Goal: Task Accomplishment & Management: Manage account settings

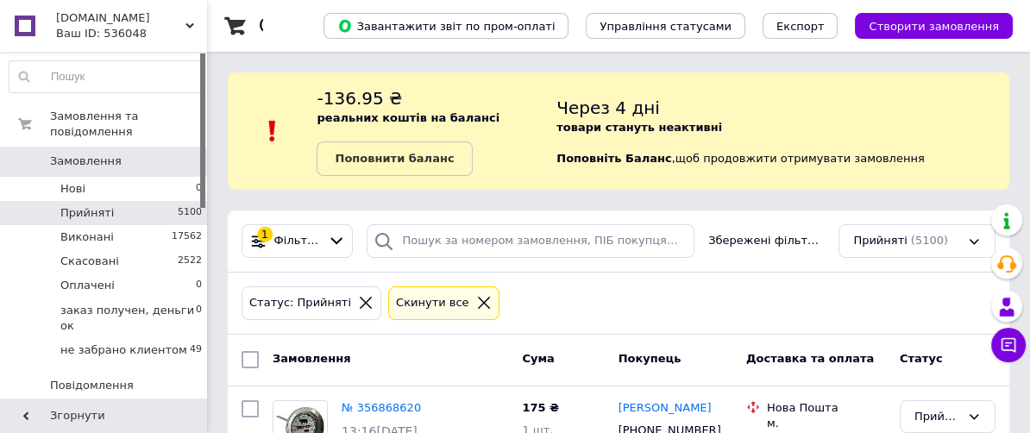
click at [476, 299] on icon at bounding box center [484, 303] width 16 height 16
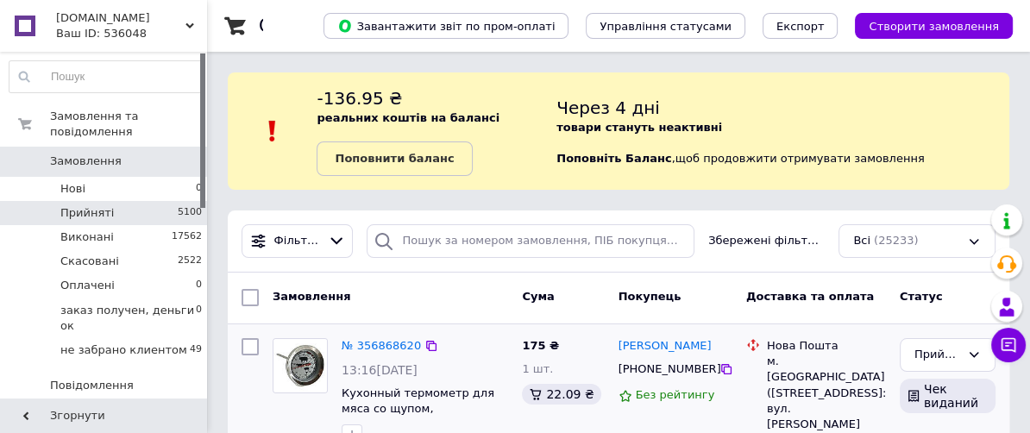
scroll to position [108, 0]
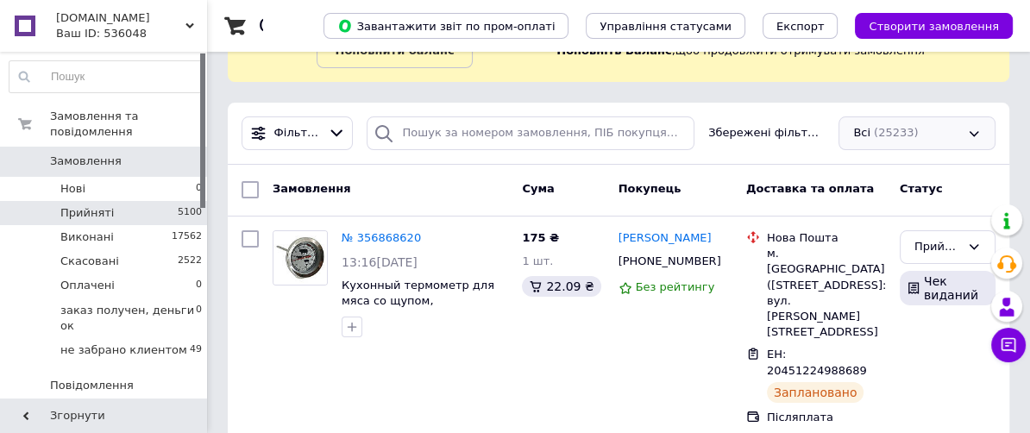
click at [968, 128] on div "Всі (25233)" at bounding box center [917, 134] width 157 height 34
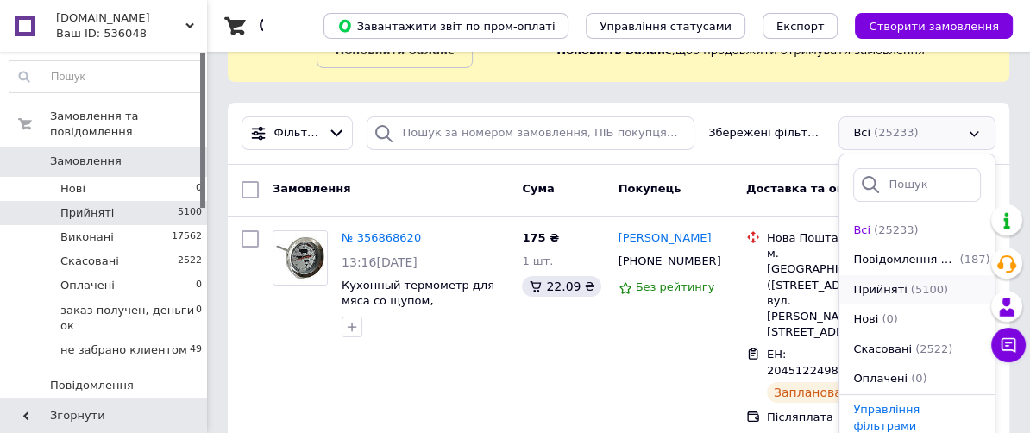
click at [876, 291] on span "Прийняті" at bounding box center [880, 290] width 54 height 16
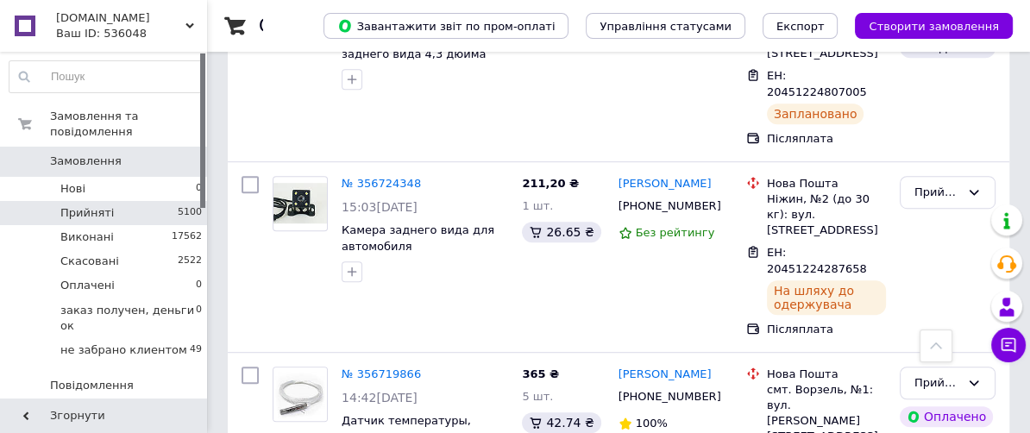
scroll to position [971, 0]
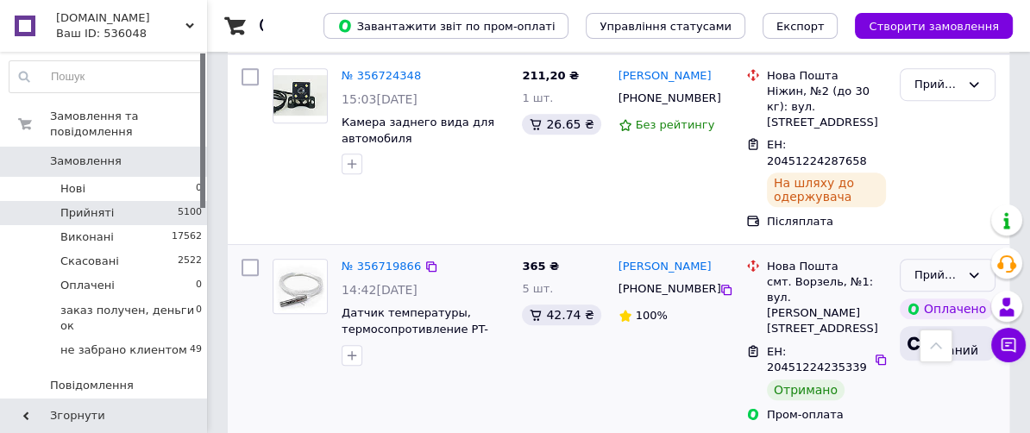
click at [942, 267] on div "Прийнято" at bounding box center [938, 276] width 46 height 18
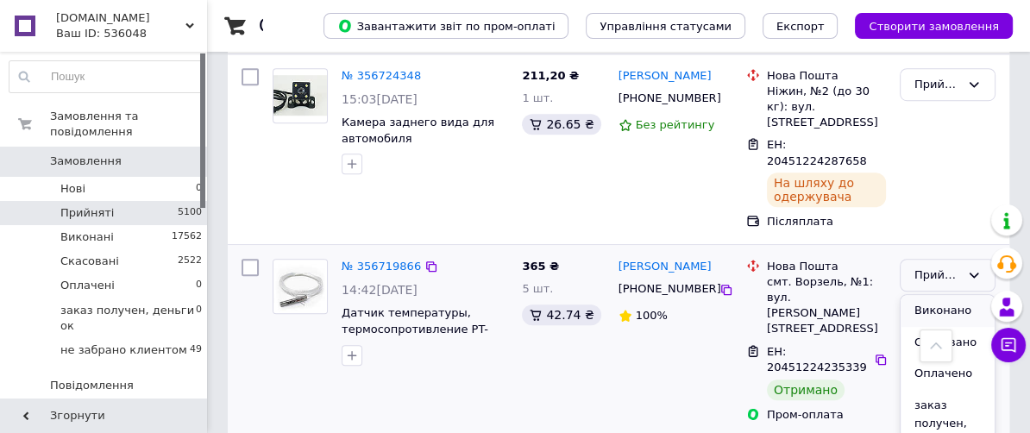
click at [935, 295] on li "Виконано" at bounding box center [948, 311] width 94 height 32
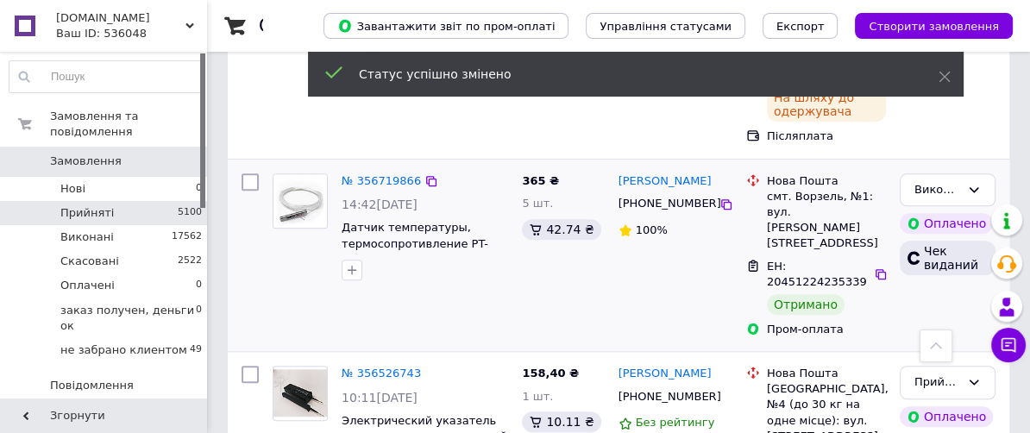
scroll to position [1079, 0]
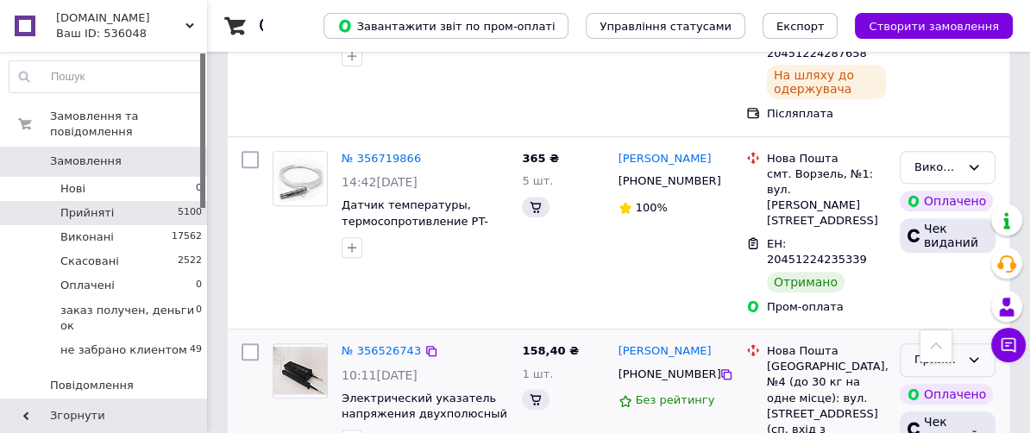
click at [922, 351] on div "Прийнято" at bounding box center [938, 360] width 46 height 18
click at [922, 381] on li "Виконано" at bounding box center [948, 397] width 94 height 32
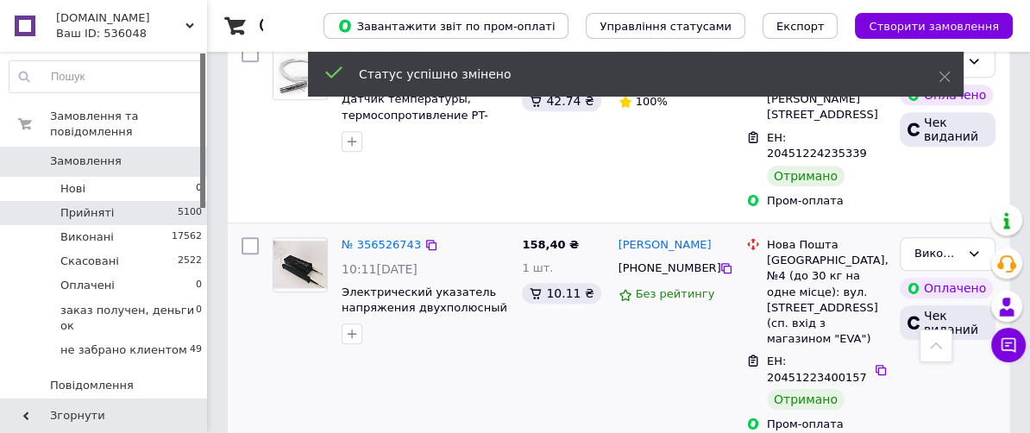
scroll to position [1294, 0]
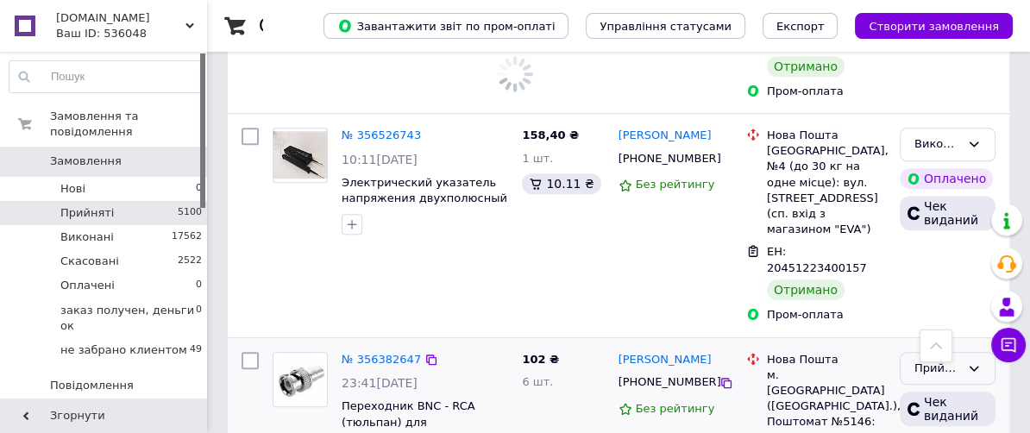
click at [935, 360] on div "Прийнято" at bounding box center [938, 369] width 46 height 18
click at [937, 388] on li "Виконано" at bounding box center [948, 404] width 94 height 32
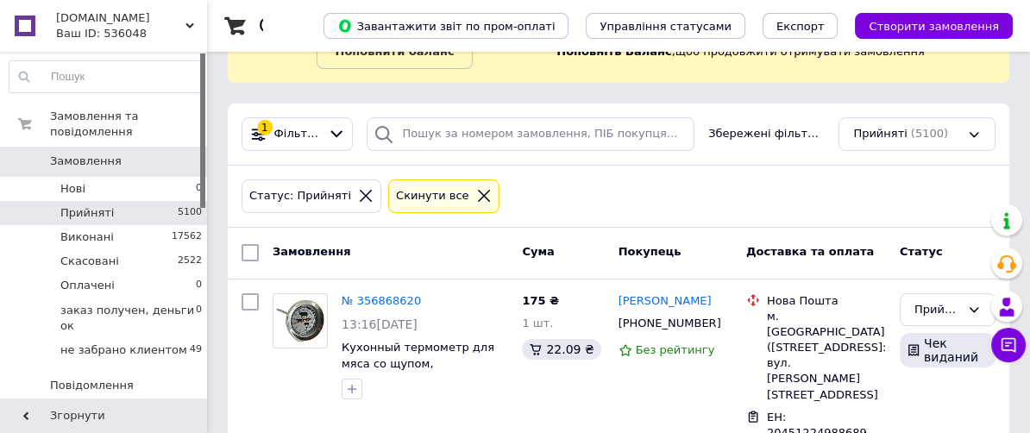
scroll to position [0, 0]
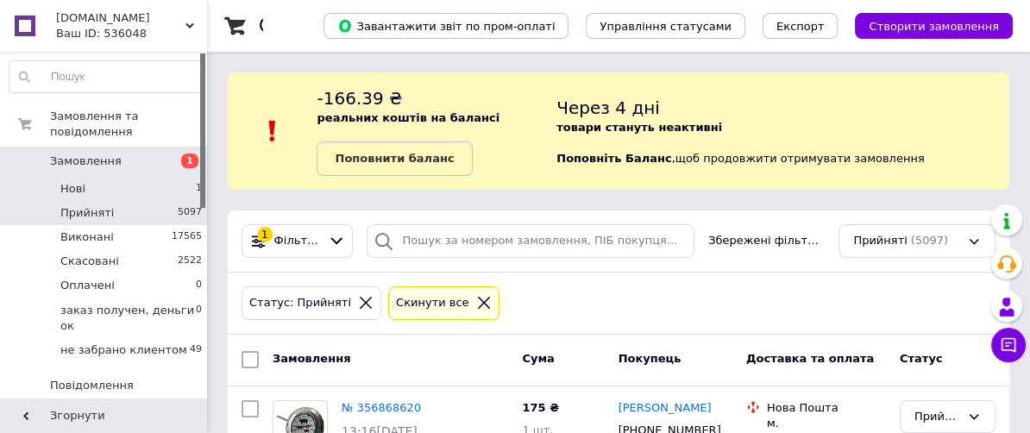
click at [81, 181] on span "Нові" at bounding box center [72, 189] width 25 height 16
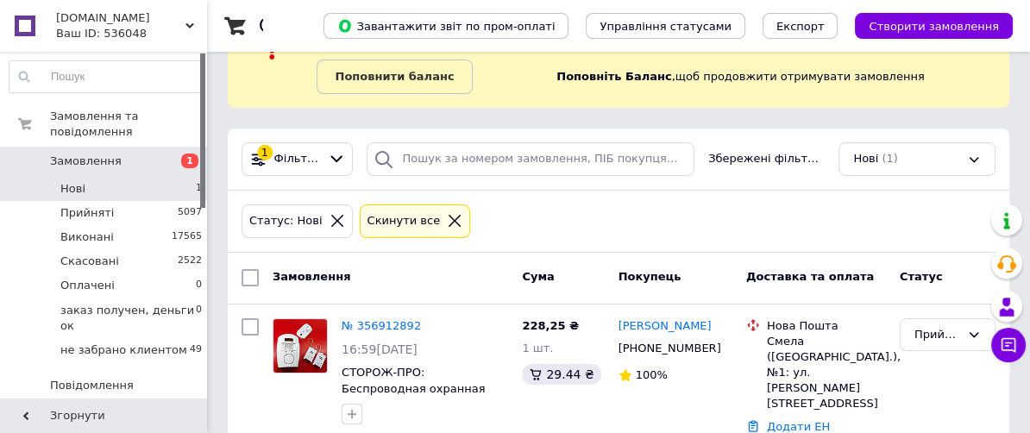
scroll to position [107, 0]
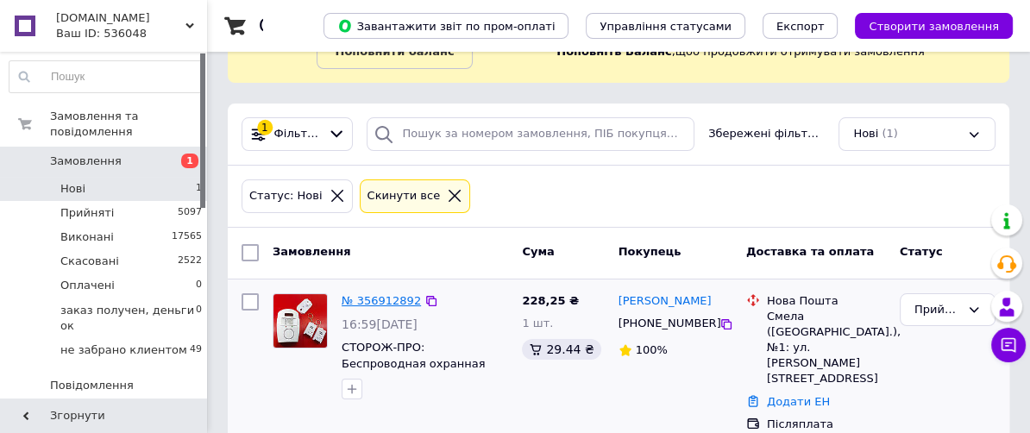
click at [386, 294] on link "№ 356912892" at bounding box center [381, 300] width 79 height 13
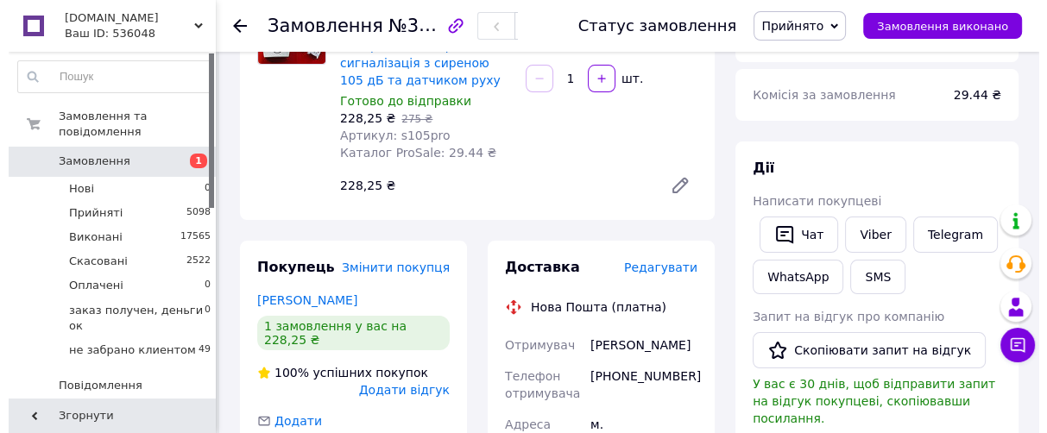
scroll to position [324, 0]
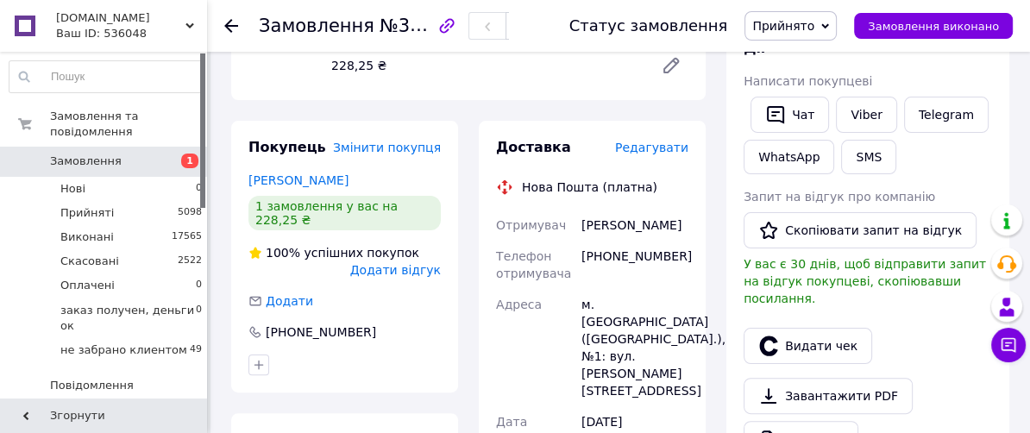
click at [642, 146] on span "Редагувати" at bounding box center [651, 148] width 73 height 14
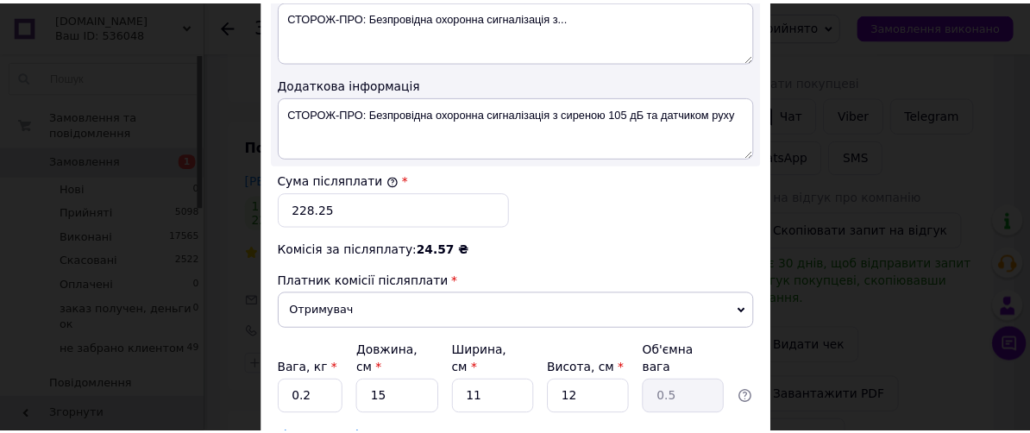
scroll to position [1079, 0]
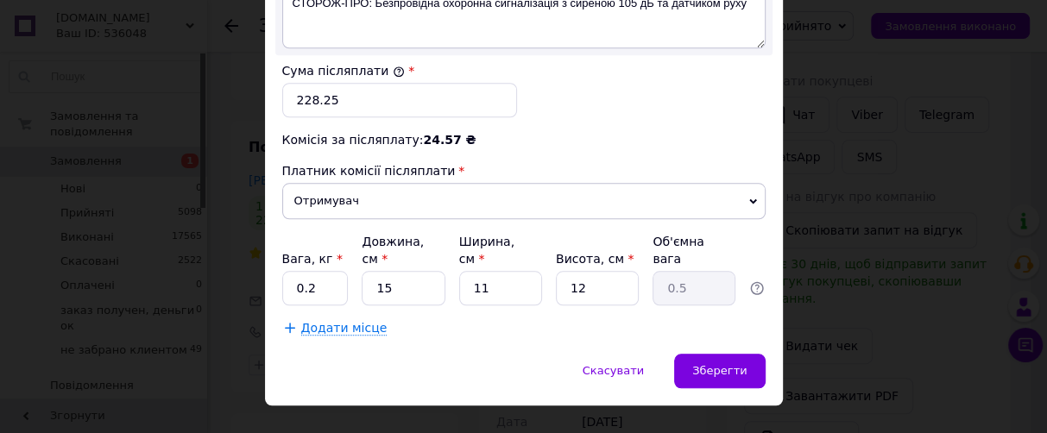
click at [350, 261] on div "Вага, кг * 0.2 Довжина, см * 15 Ширина, см * 11 Висота, см * 12 Об'ємна вага 0.5" at bounding box center [523, 269] width 483 height 72
click at [331, 271] on input "0.2" at bounding box center [315, 288] width 66 height 35
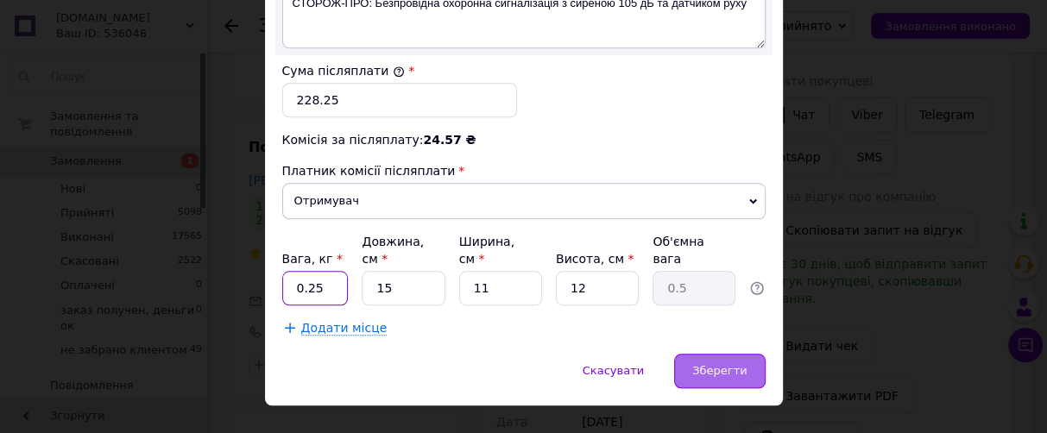
type input "0.25"
click at [727, 364] on span "Зберегти" at bounding box center [719, 370] width 54 height 13
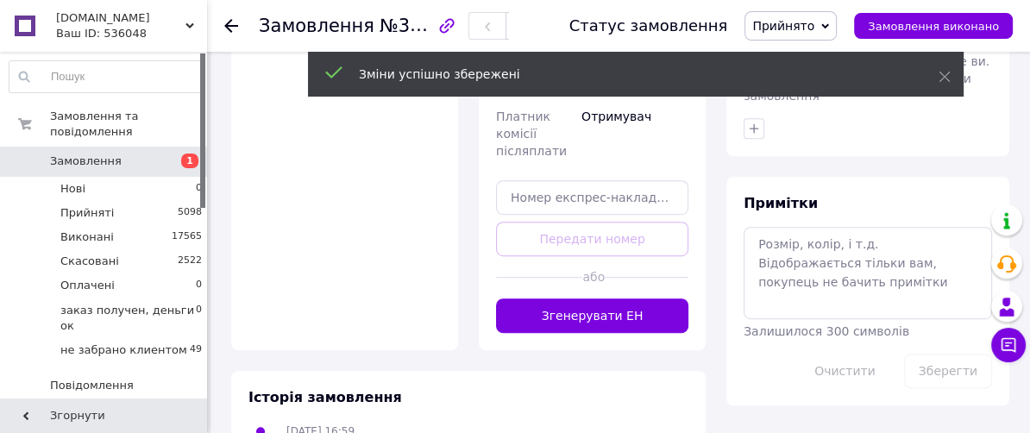
scroll to position [863, 0]
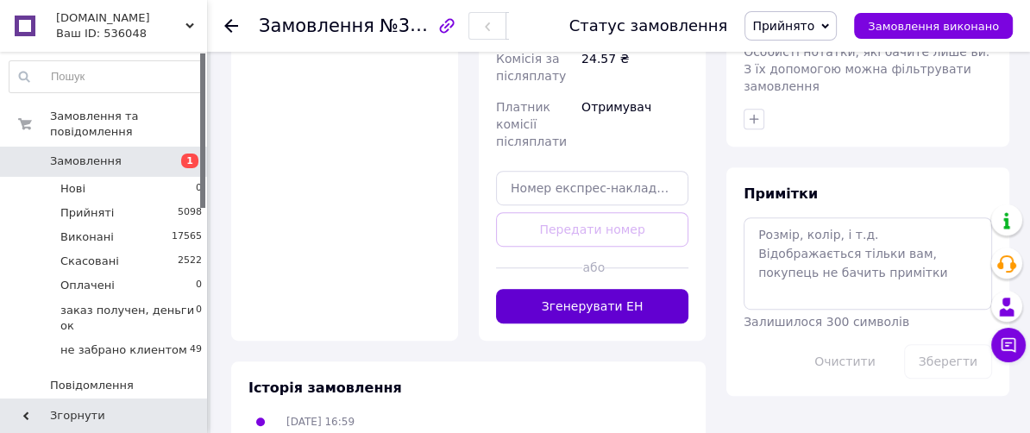
click at [591, 289] on button "Згенерувати ЕН" at bounding box center [592, 306] width 192 height 35
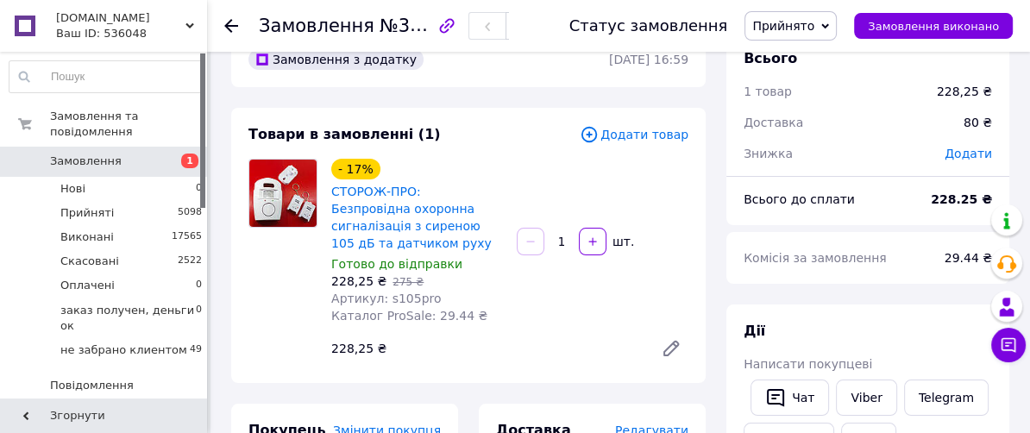
scroll to position [0, 0]
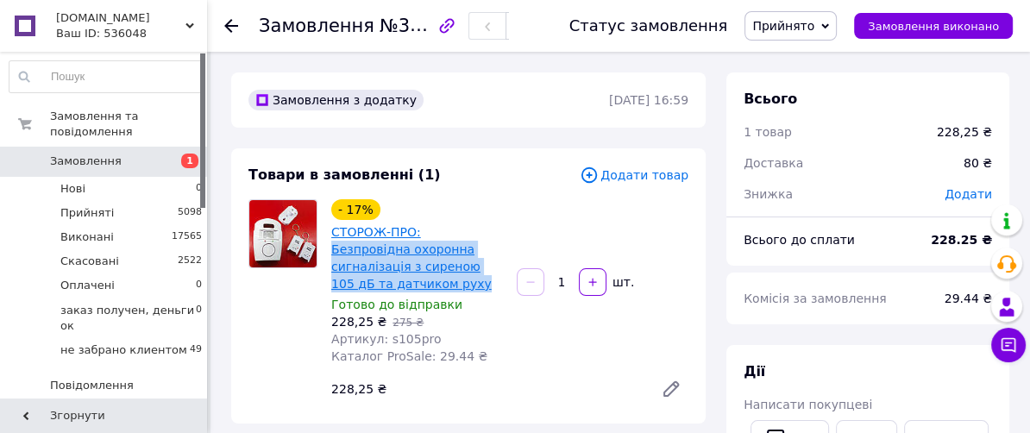
drag, startPoint x: 360, startPoint y: 287, endPoint x: 413, endPoint y: 236, distance: 73.9
click at [413, 236] on span "СТОРОЖ-ПРО: Безпровідна охоронна сигналізація з сиреною 105 дБ та датчиком руху" at bounding box center [417, 258] width 172 height 69
copy link "Безпровідна охоронна сигналізація з сиреною 105 дБ та датчиком руху"
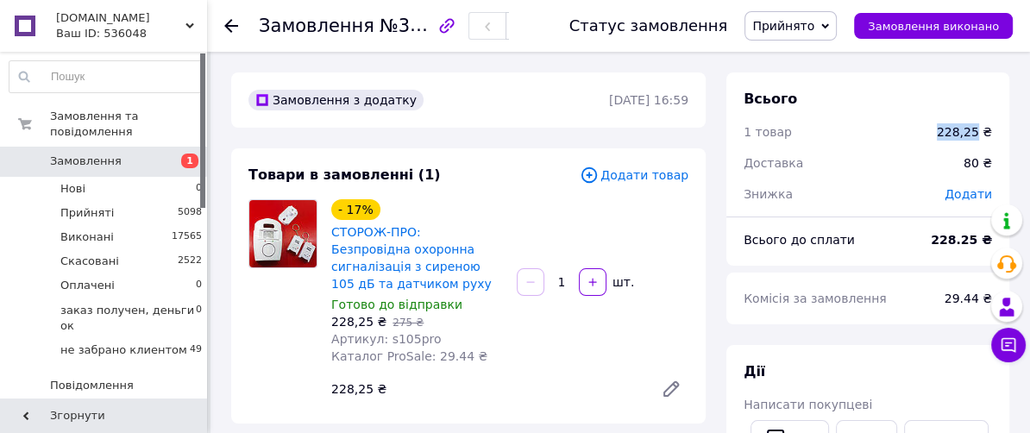
drag, startPoint x: 982, startPoint y: 131, endPoint x: 939, endPoint y: 136, distance: 43.5
click at [939, 136] on div "228,25 ₴" at bounding box center [965, 132] width 76 height 38
copy div "228,25"
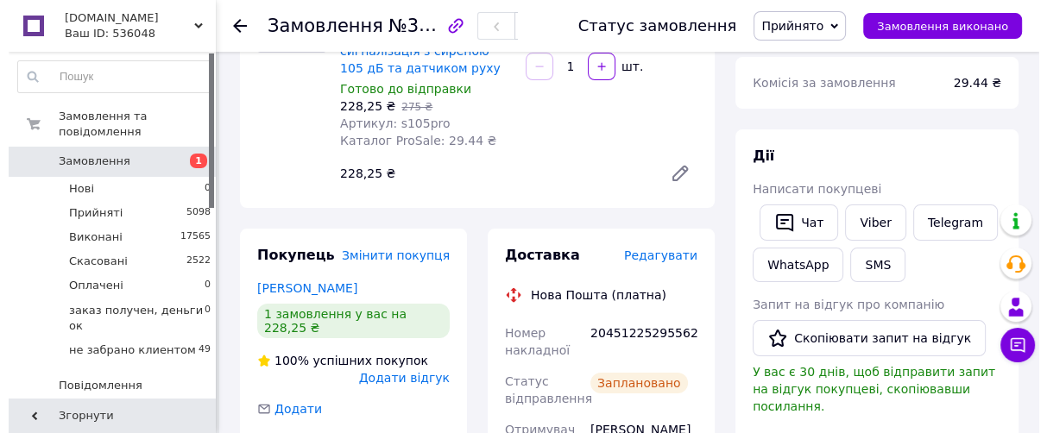
scroll to position [324, 0]
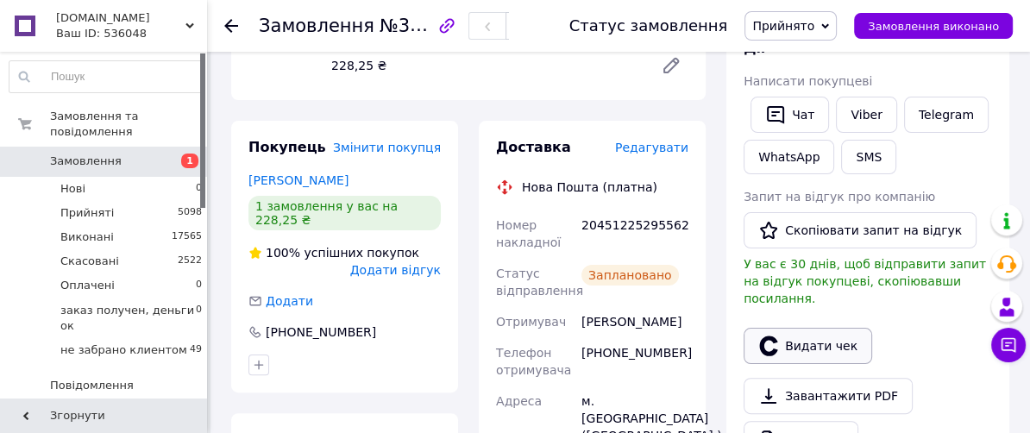
click at [812, 328] on button "Видати чек" at bounding box center [808, 346] width 129 height 36
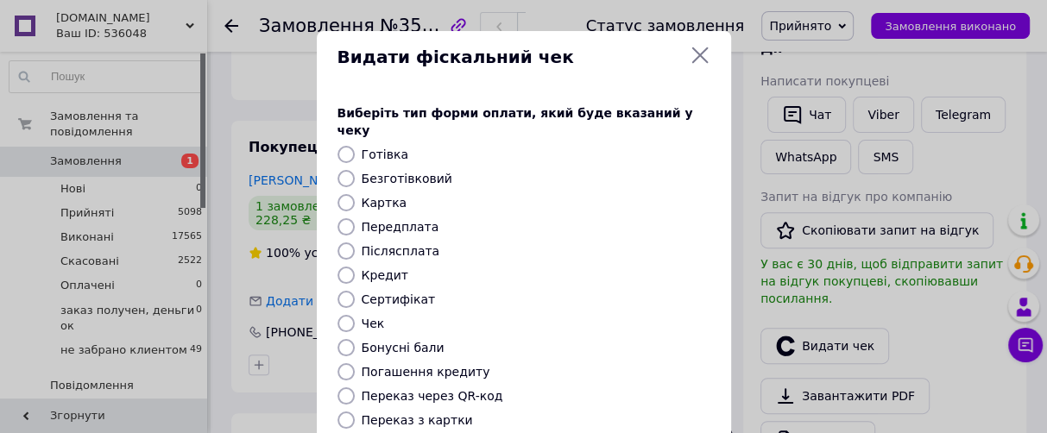
scroll to position [216, 0]
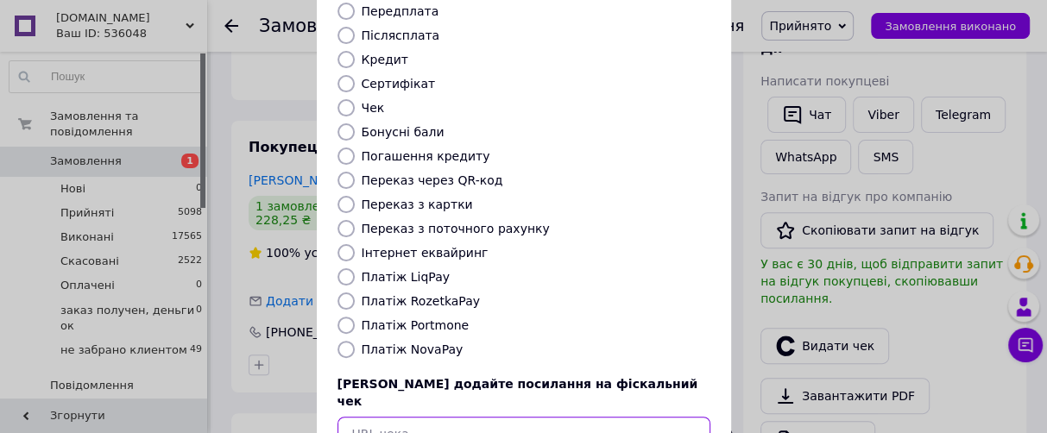
click at [393, 417] on input "text" at bounding box center [523, 434] width 373 height 35
paste input "https://check.checkbox.ua/95861f97-a918-4f17-b08e-14a3d5555d2a"
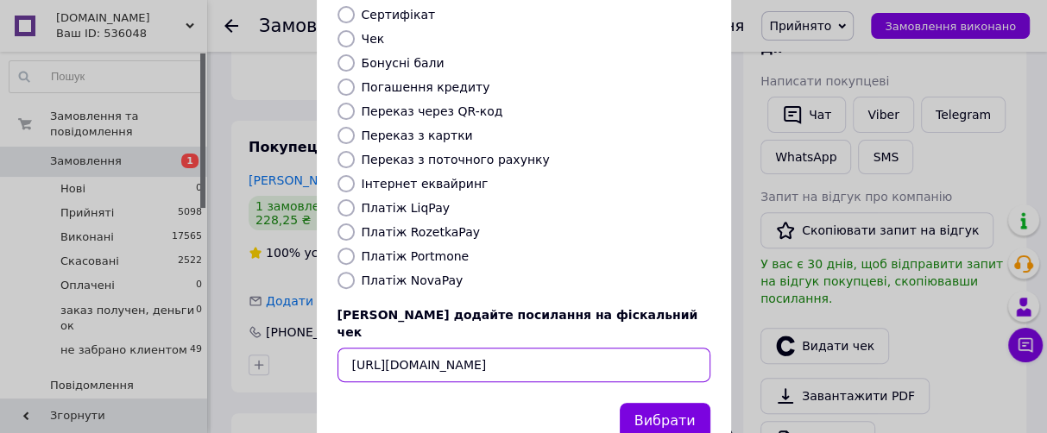
scroll to position [306, 0]
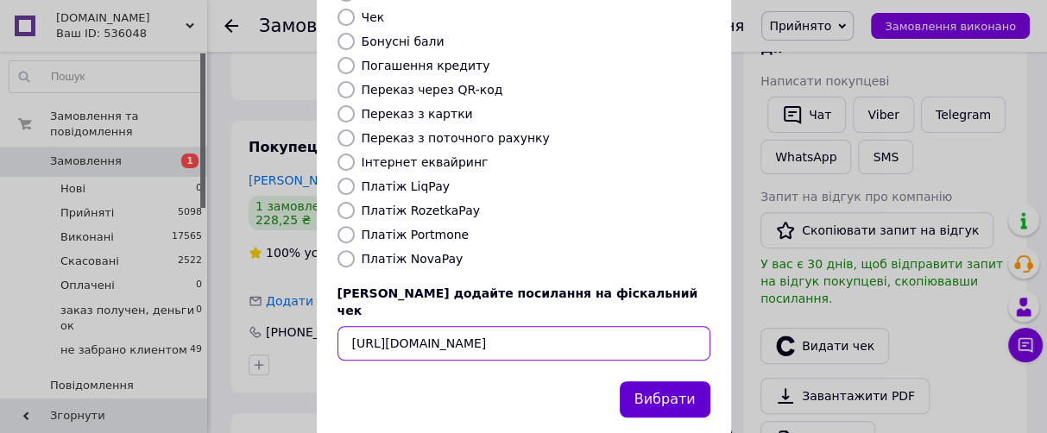
type input "https://check.checkbox.ua/95861f97-a918-4f17-b08e-14a3d5555d2a"
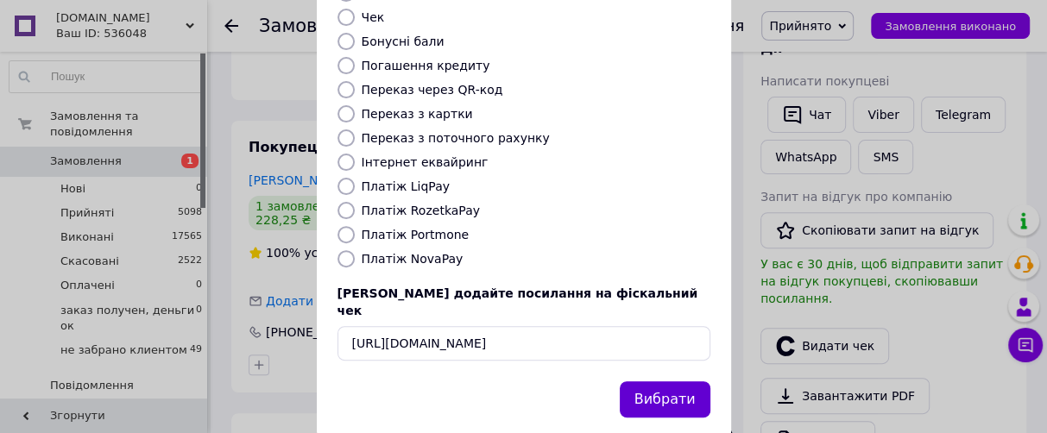
click at [669, 381] on button "Вибрати" at bounding box center [665, 399] width 91 height 37
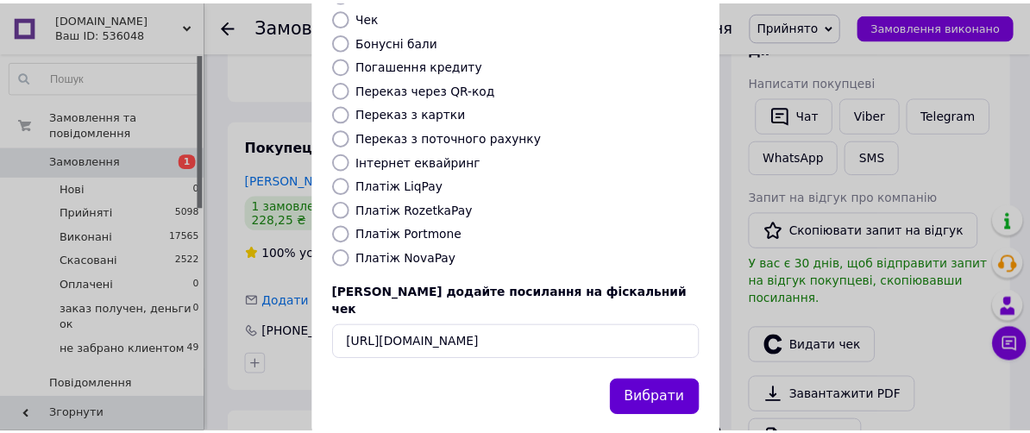
scroll to position [0, 0]
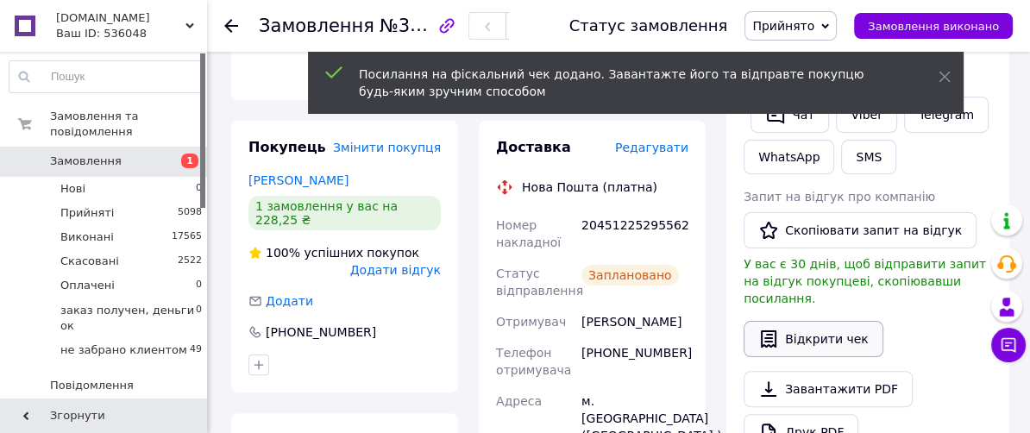
click at [830, 321] on button "Відкрити чек" at bounding box center [814, 339] width 140 height 36
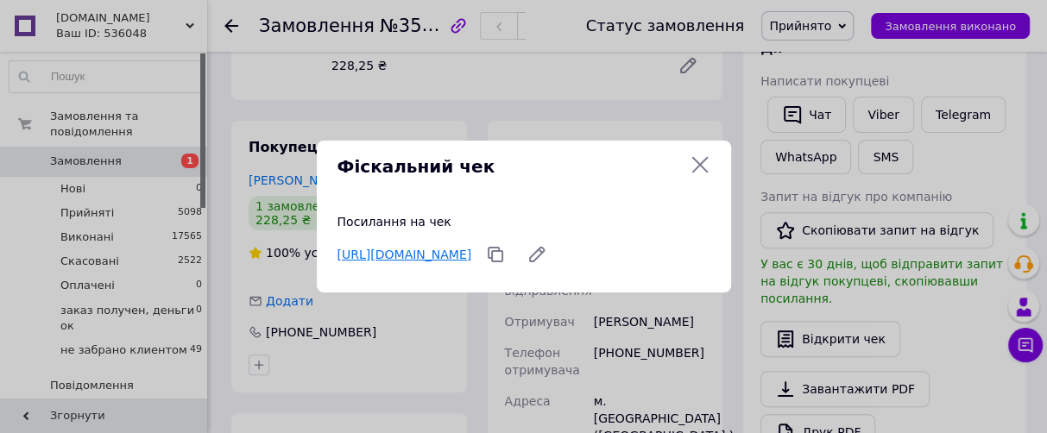
click at [472, 248] on link "https://check.checkbox.ua/95861f97-a918-4f17-b08e-14a3d5555d2a" at bounding box center [404, 255] width 135 height 14
click at [693, 162] on icon at bounding box center [700, 164] width 21 height 21
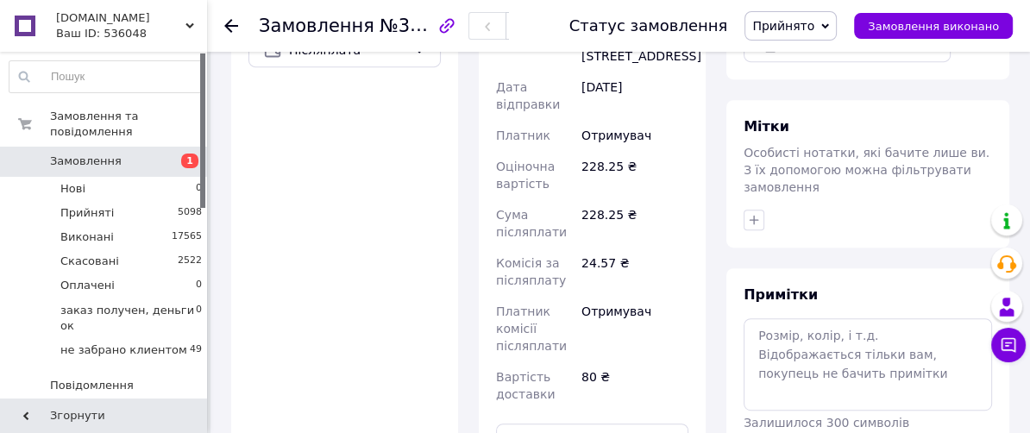
scroll to position [863, 0]
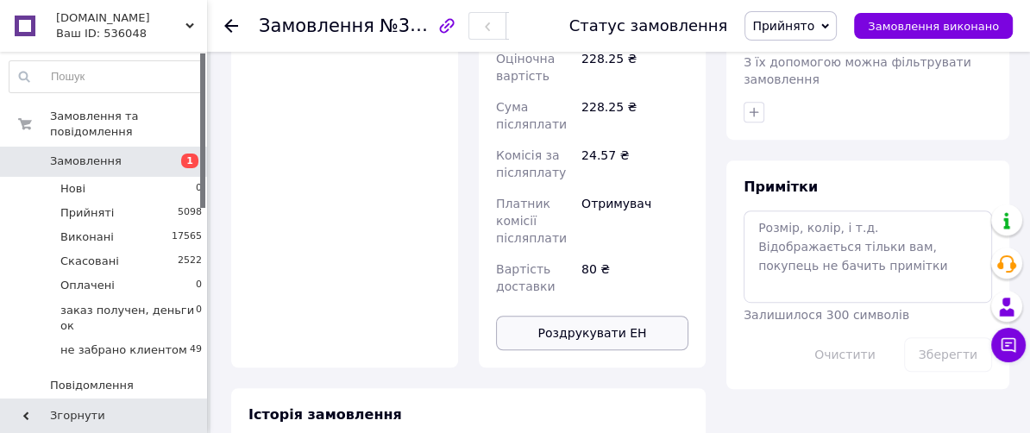
click at [608, 316] on button "Роздрукувати ЕН" at bounding box center [592, 333] width 192 height 35
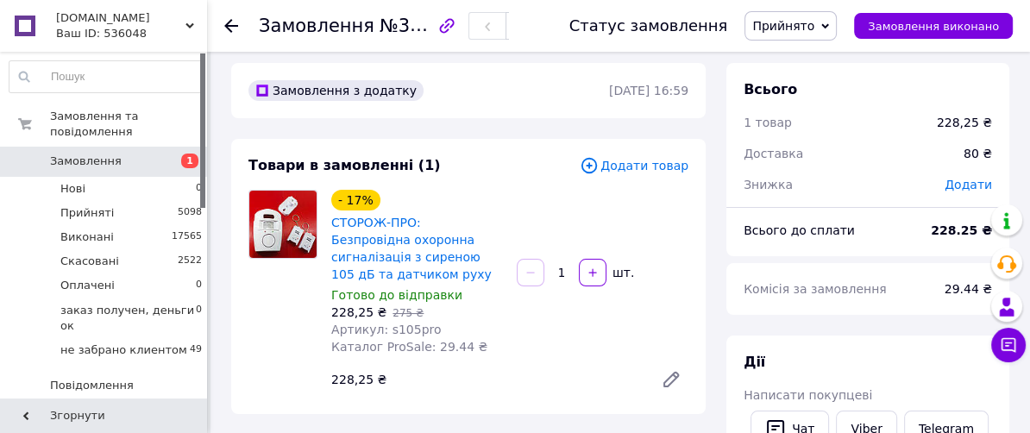
scroll to position [0, 0]
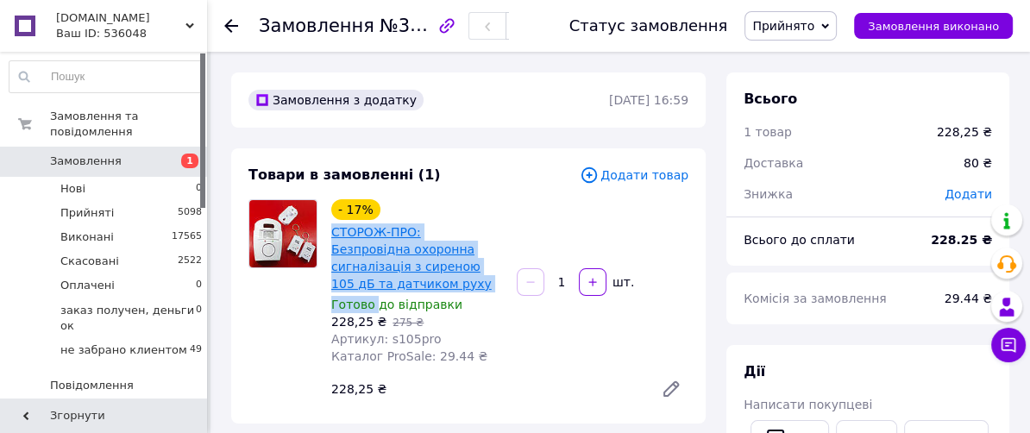
drag, startPoint x: 373, startPoint y: 296, endPoint x: 332, endPoint y: 238, distance: 70.6
click at [332, 238] on div "- 17% СТОРОЖ-ПРО: Безпровідна охоронна сигналізація з сиреною 105 дБ та датчико…" at bounding box center [417, 282] width 186 height 173
copy div "СТОРОЖ-ПРО: Безпровідна охоронна сигналізація з сиреною 105 дБ та датчиком руху…"
click at [451, 104] on div "Замовлення з додатку" at bounding box center [427, 100] width 364 height 28
drag, startPoint x: 364, startPoint y: 286, endPoint x: 416, endPoint y: 229, distance: 77.0
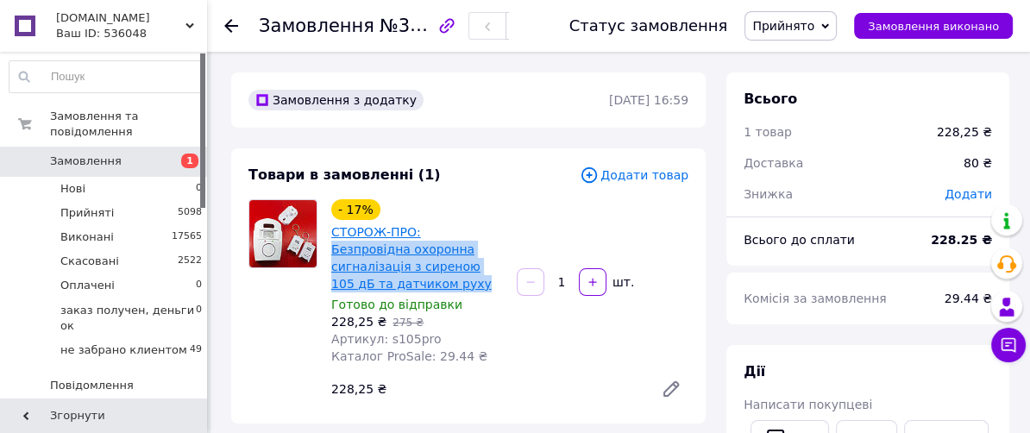
click at [416, 229] on span "СТОРОЖ-ПРО: Безпровідна охоронна сигналізація з сиреною 105 дБ та датчиком руху" at bounding box center [417, 258] width 172 height 69
copy link "Безпровідна охоронна сигналізація з сиреною 105 дБ та датчиком руху"
click at [404, 250] on link "СТОРОЖ-ПРО: Безпровідна охоронна сигналізація з сиреною 105 дБ та датчиком руху" at bounding box center [411, 258] width 161 height 66
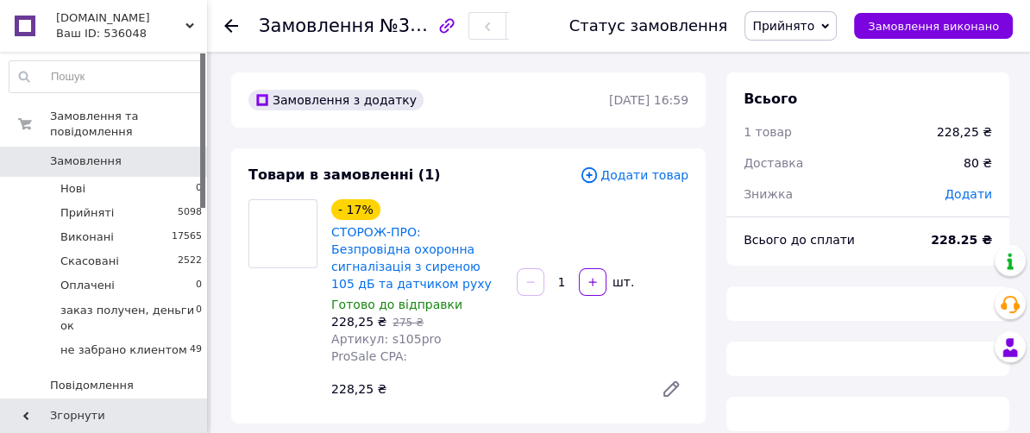
click at [187, 23] on use at bounding box center [190, 25] width 9 height 5
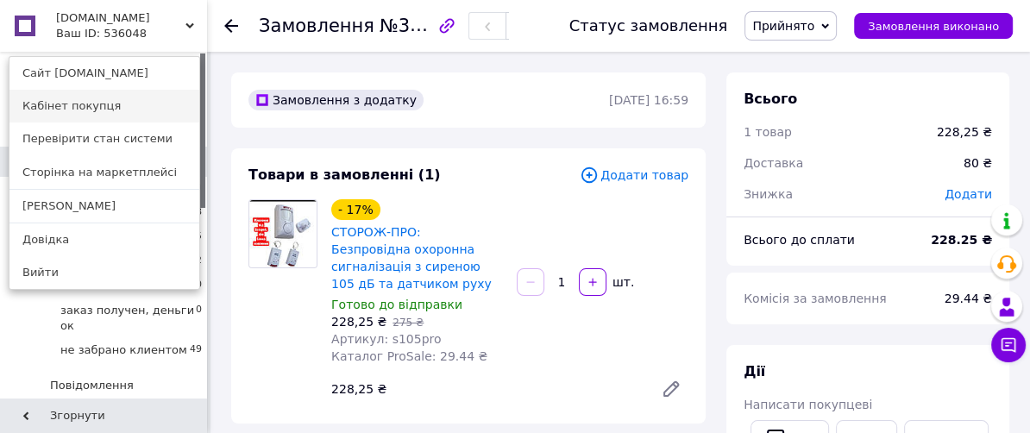
click at [101, 102] on link "Кабінет покупця" at bounding box center [104, 106] width 190 height 33
